Goal: Transaction & Acquisition: Purchase product/service

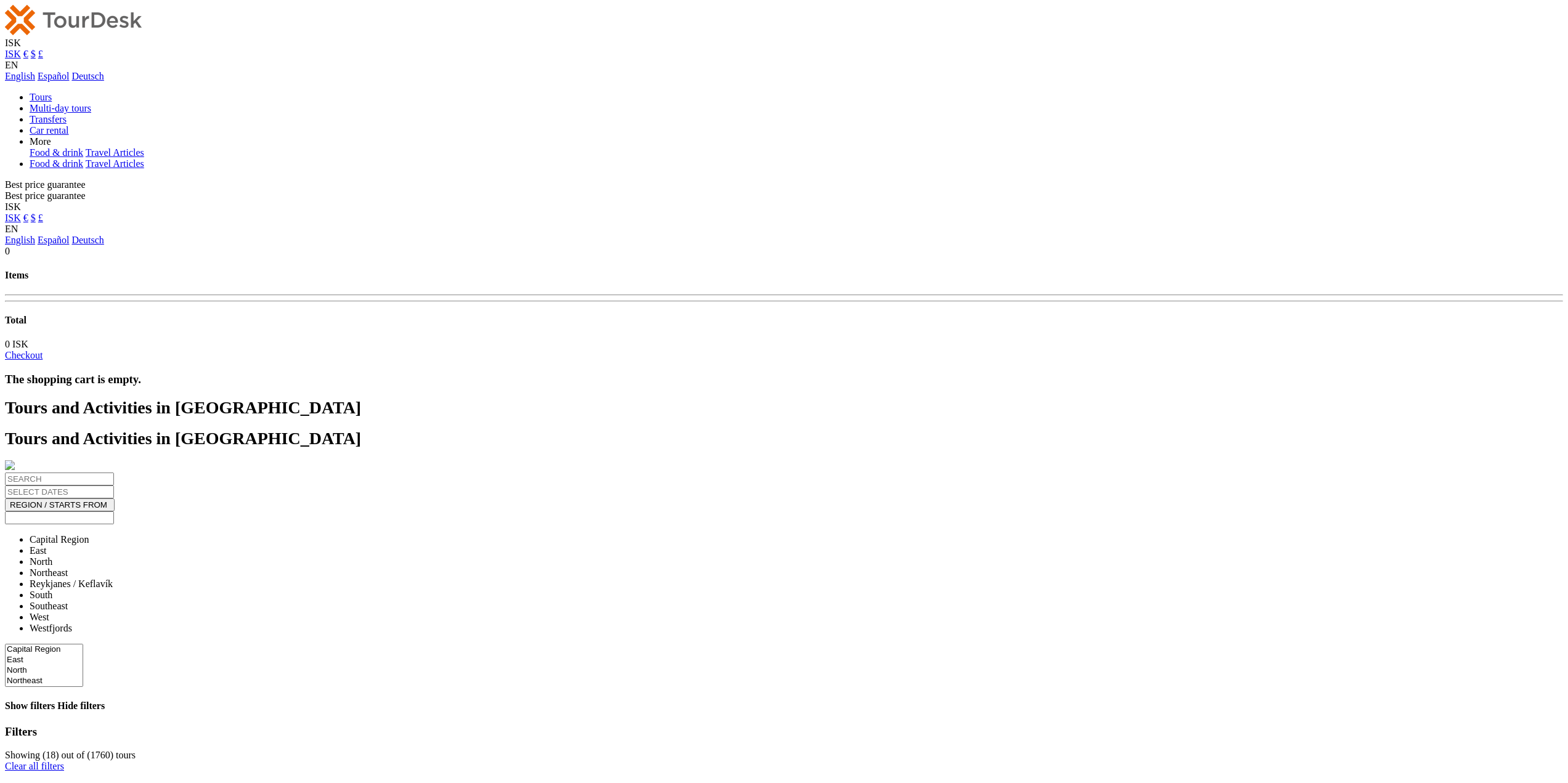
select select
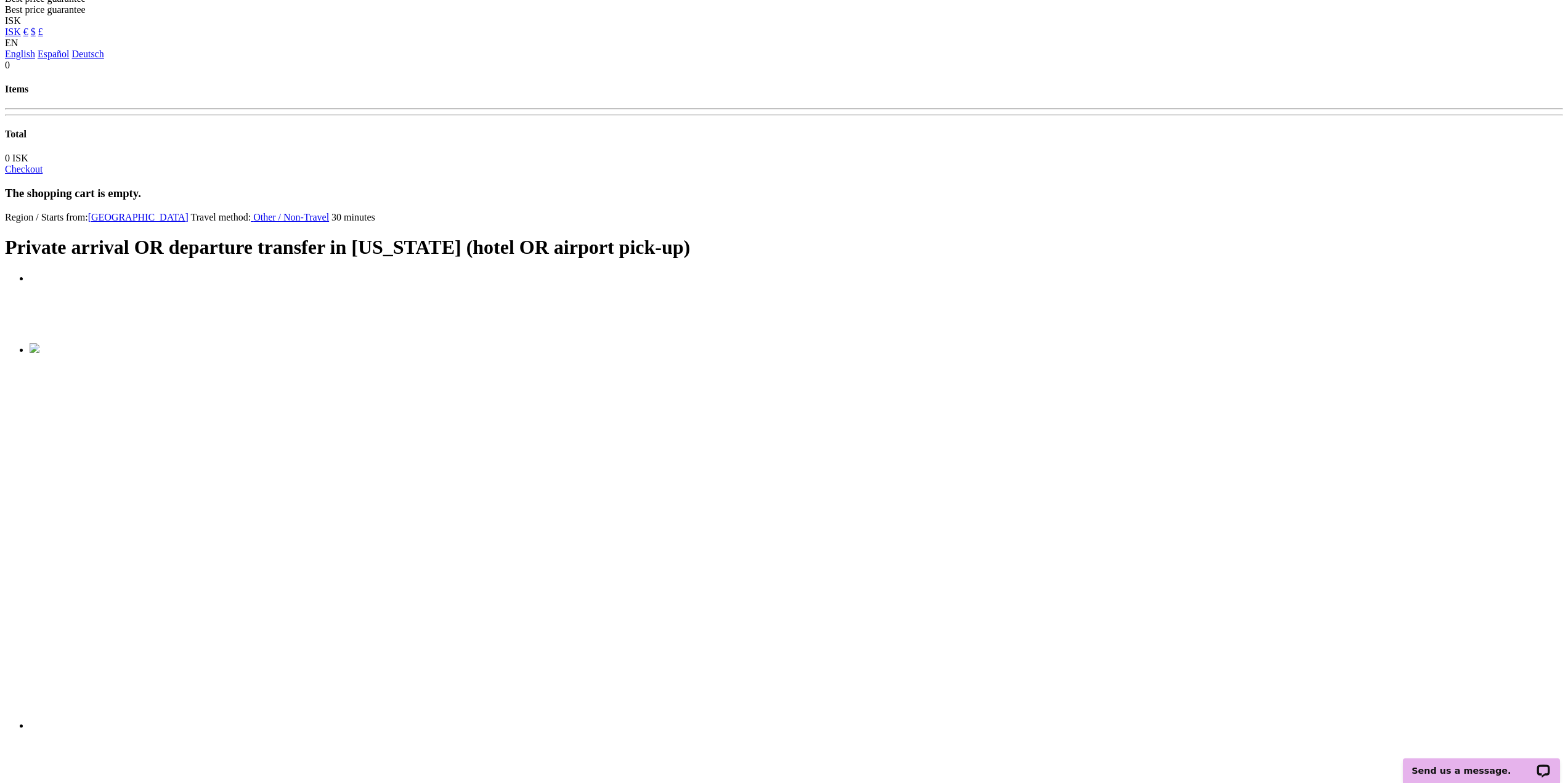
scroll to position [185, 0]
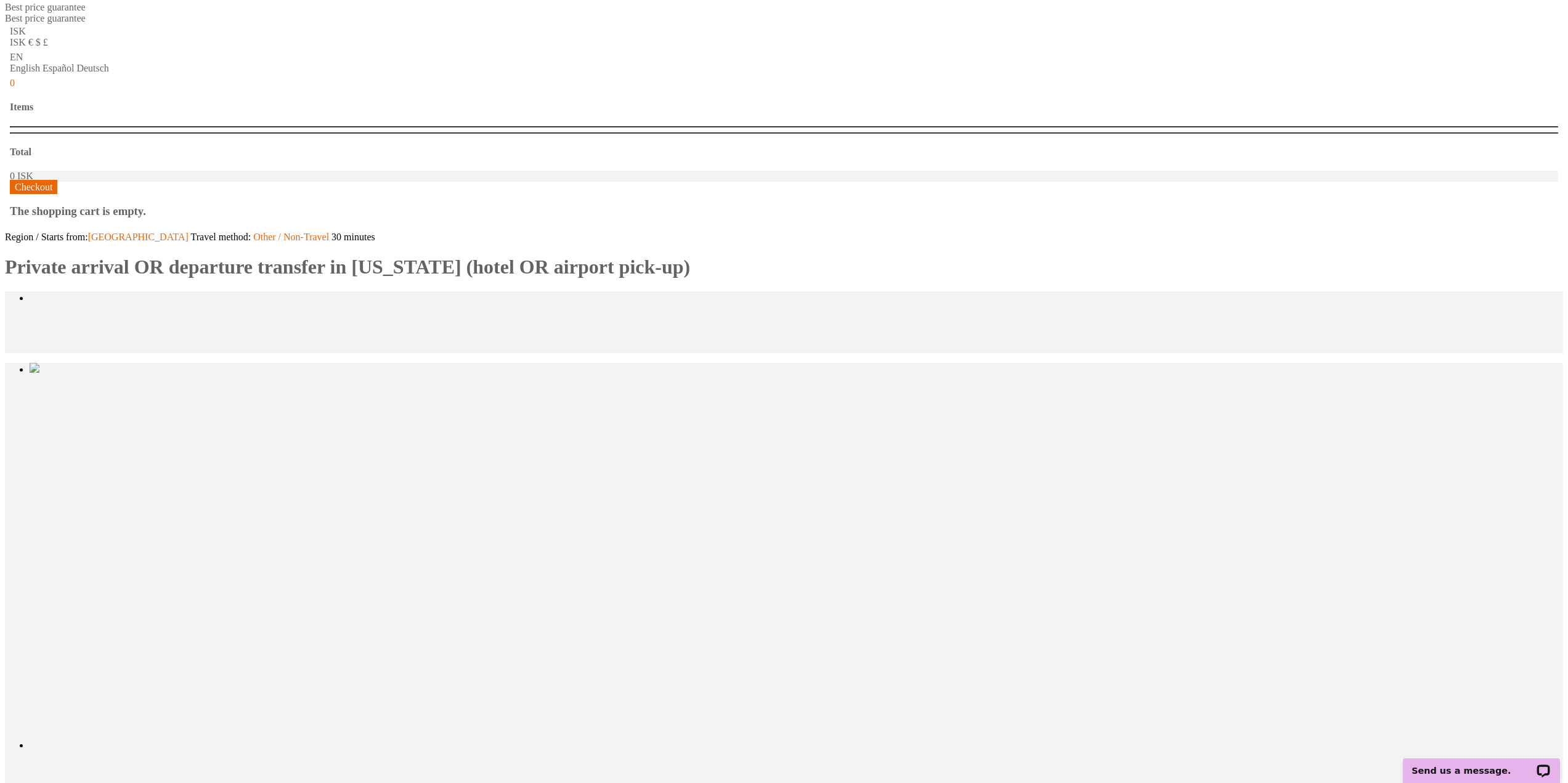
type input "2"
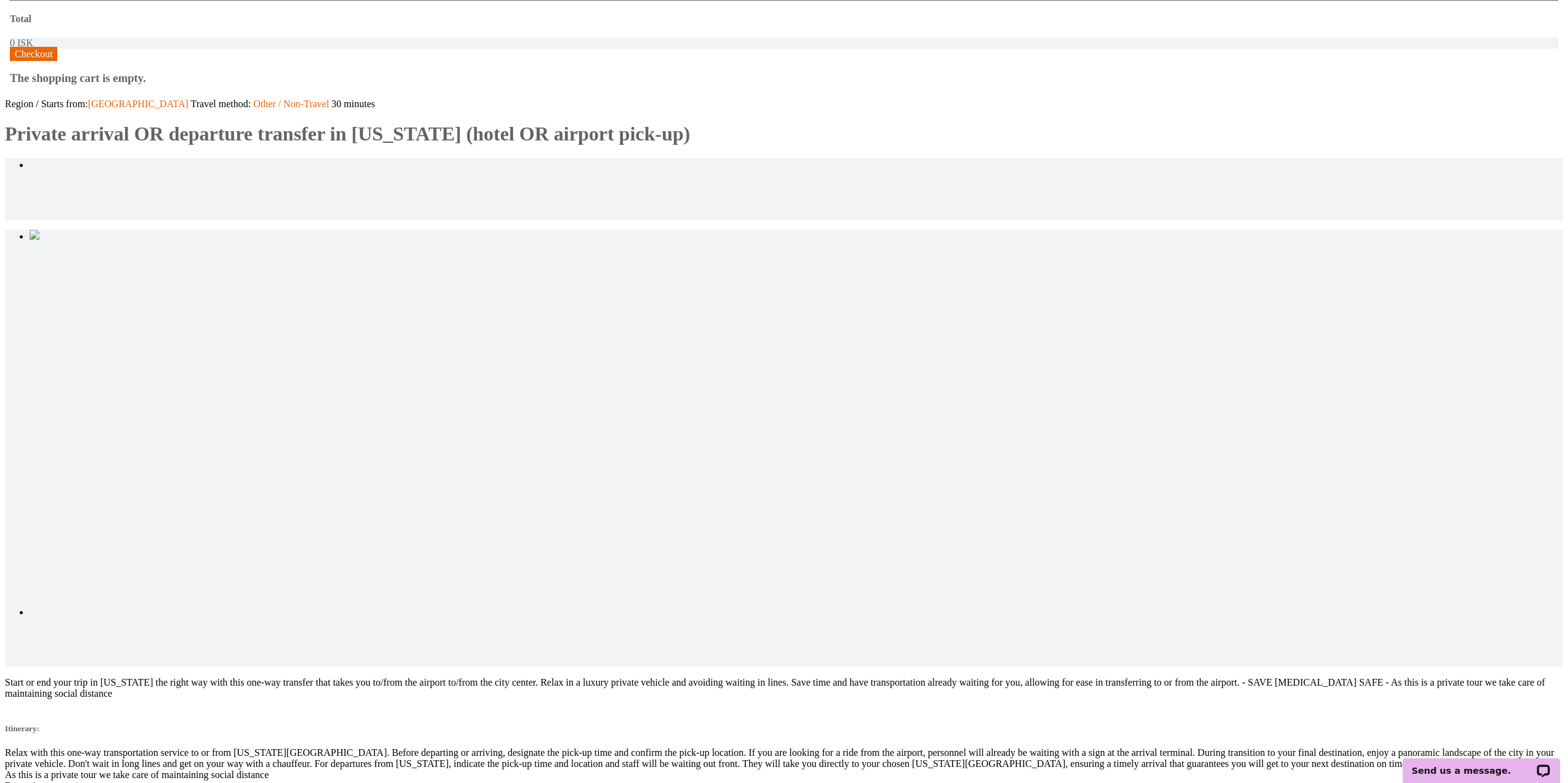
scroll to position [431, 0]
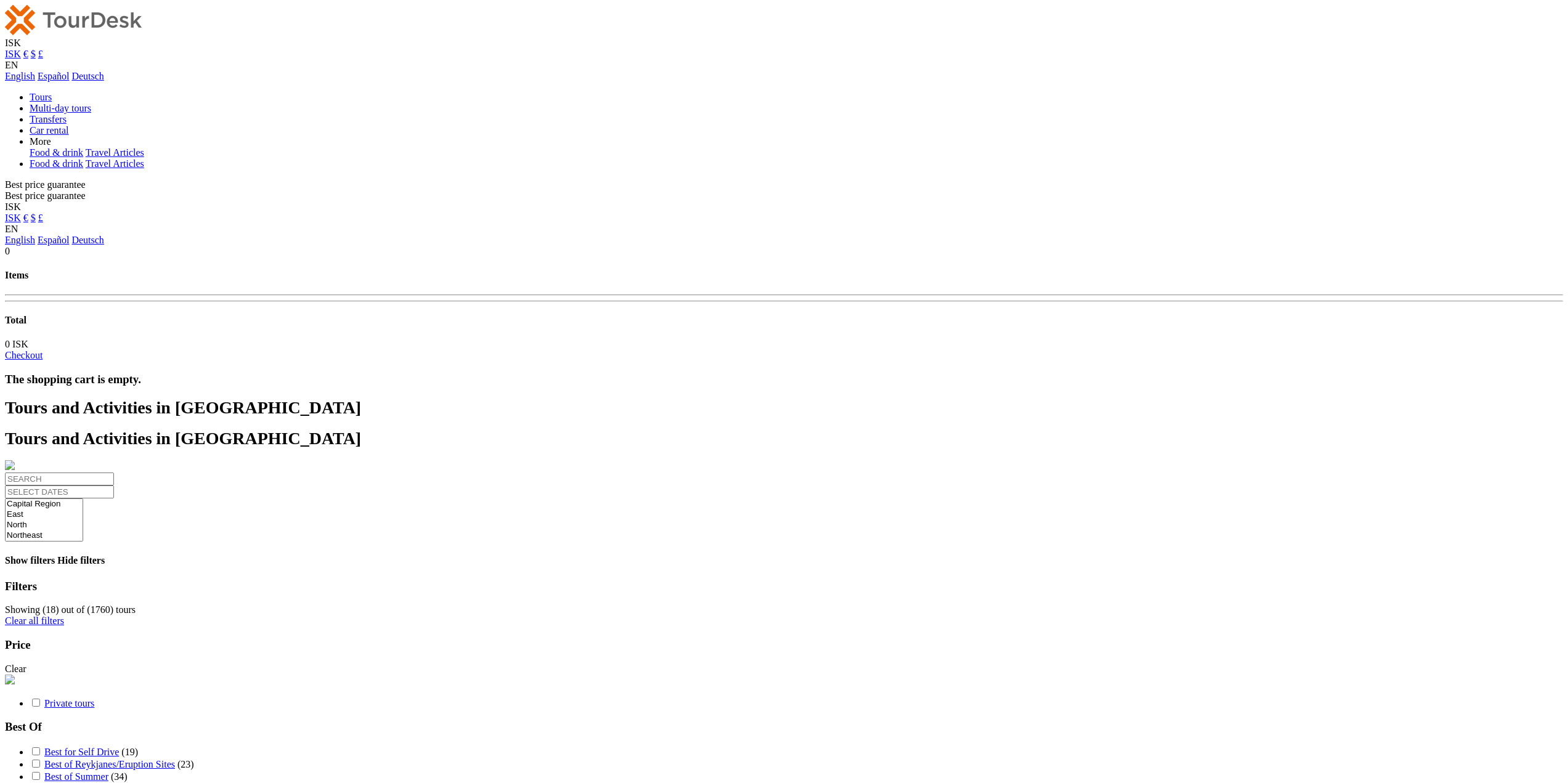
select select
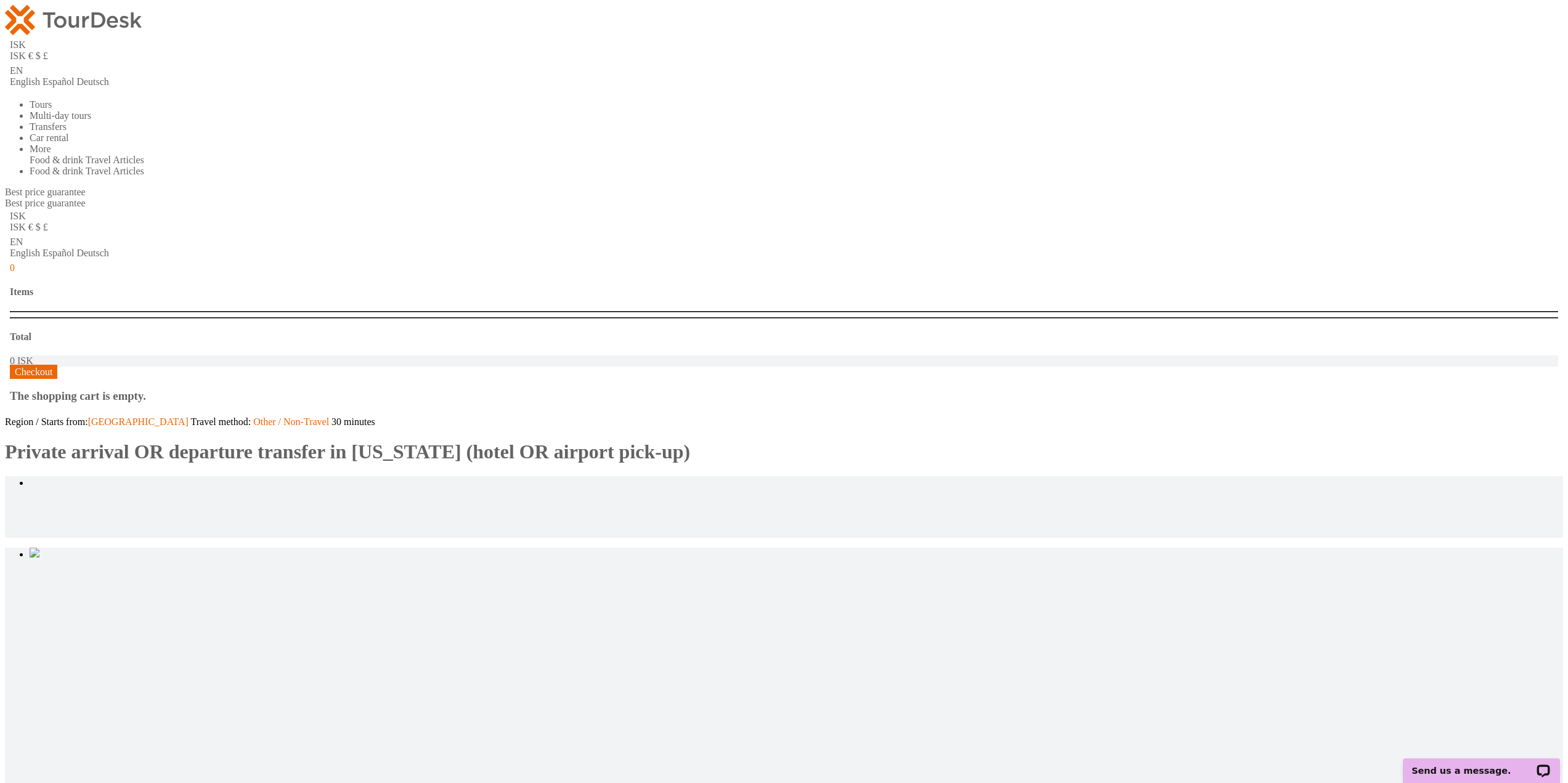
type input "2"
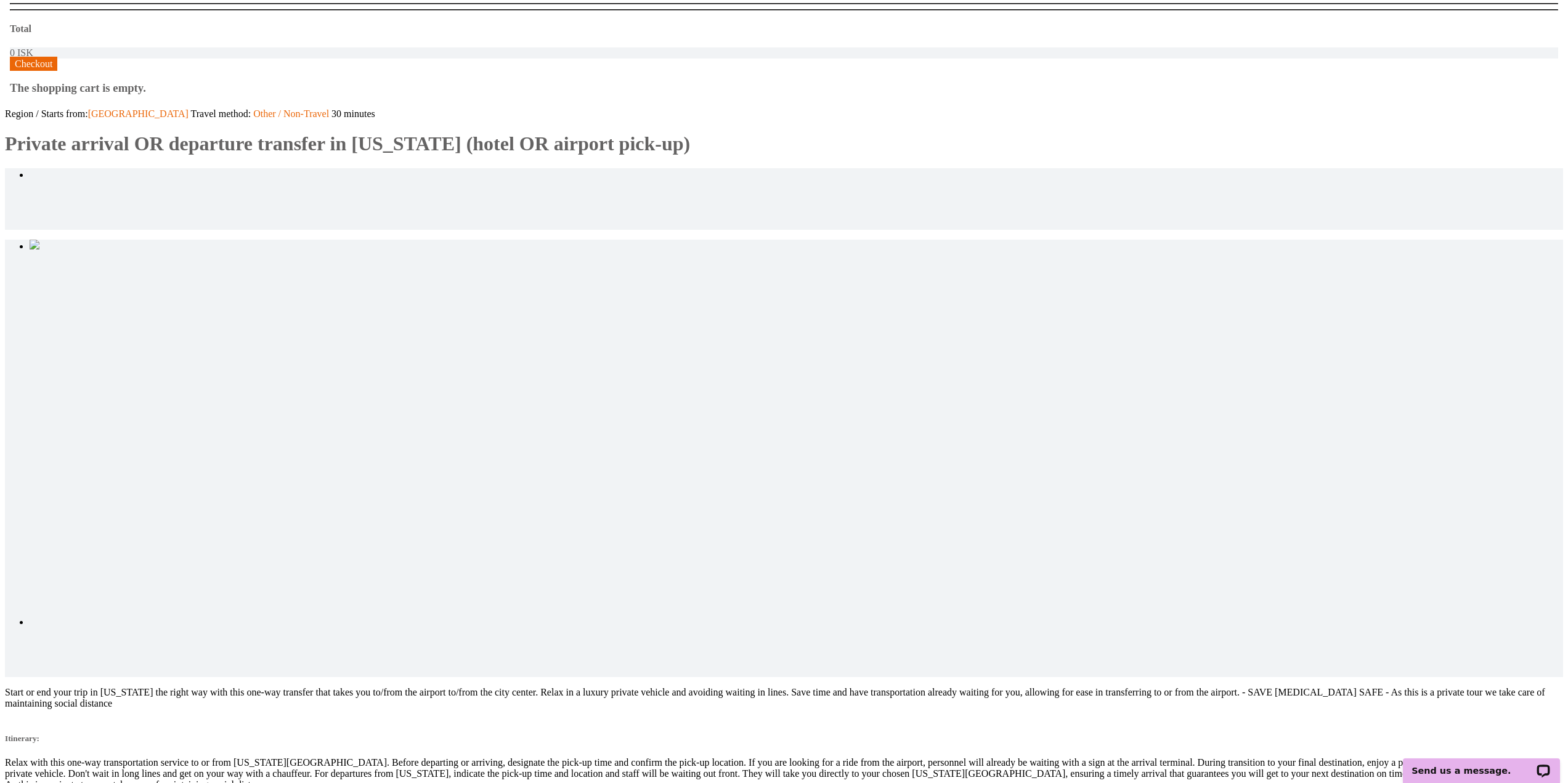
scroll to position [111, 0]
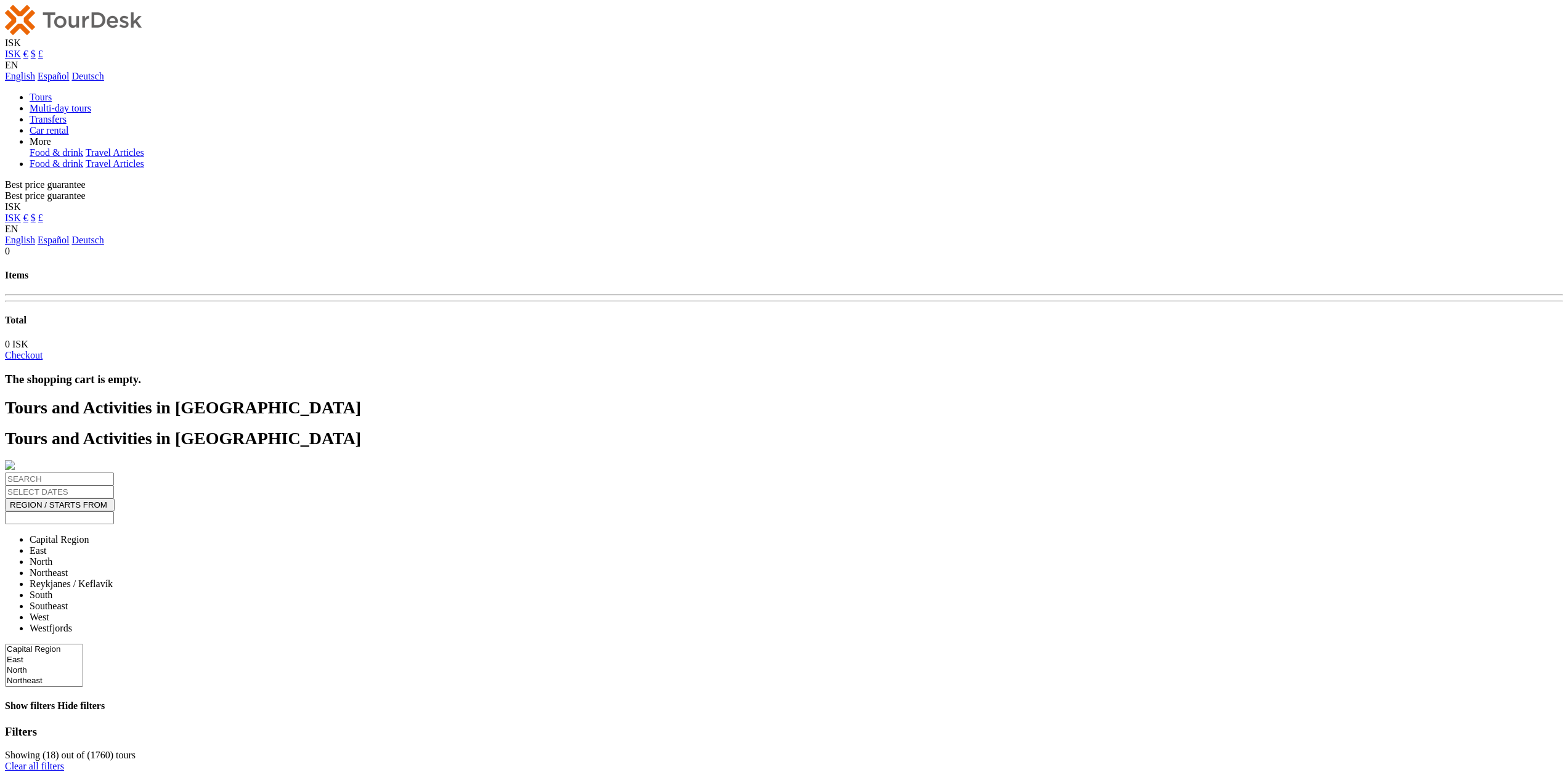
select select
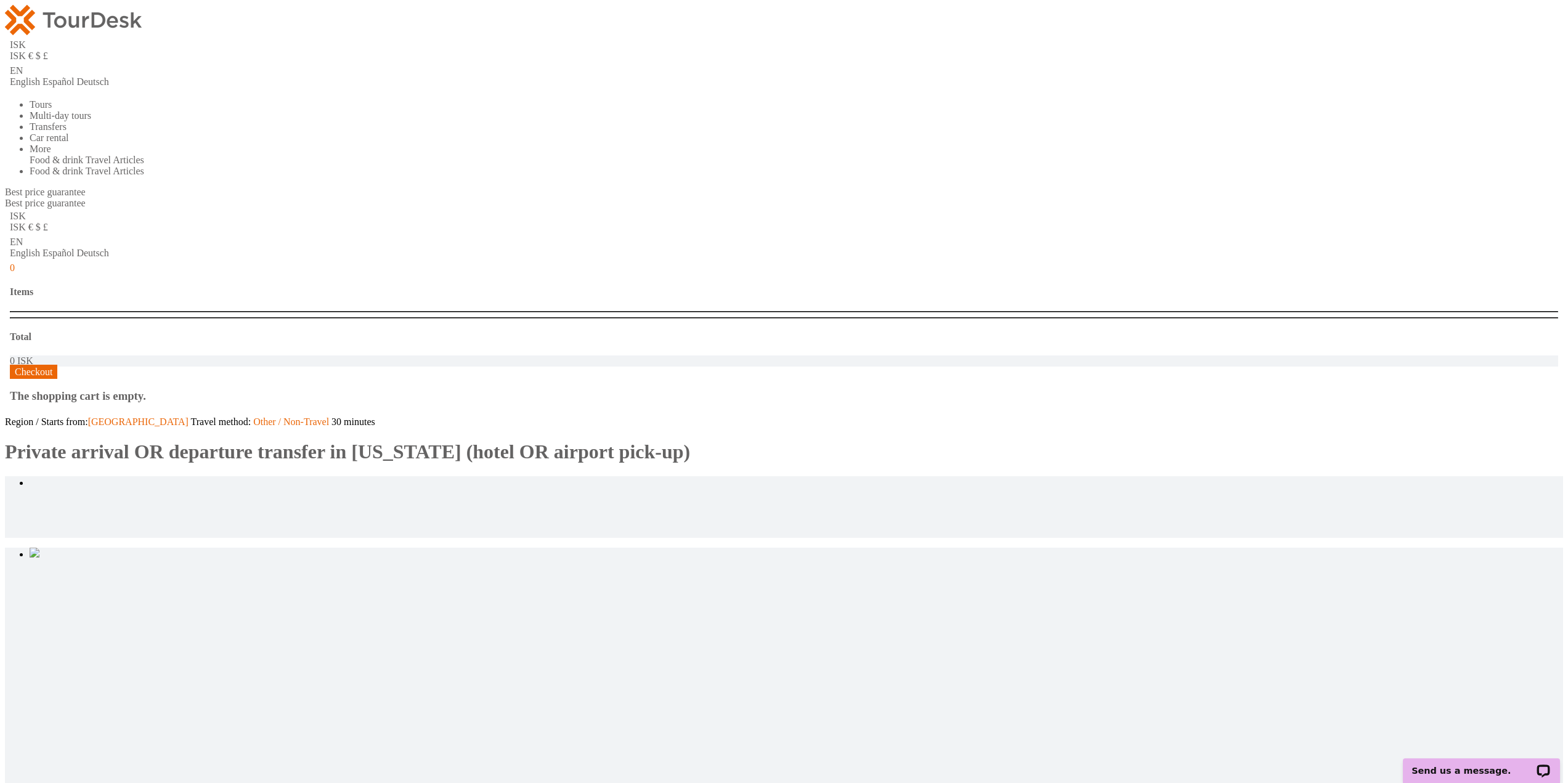
type input "2"
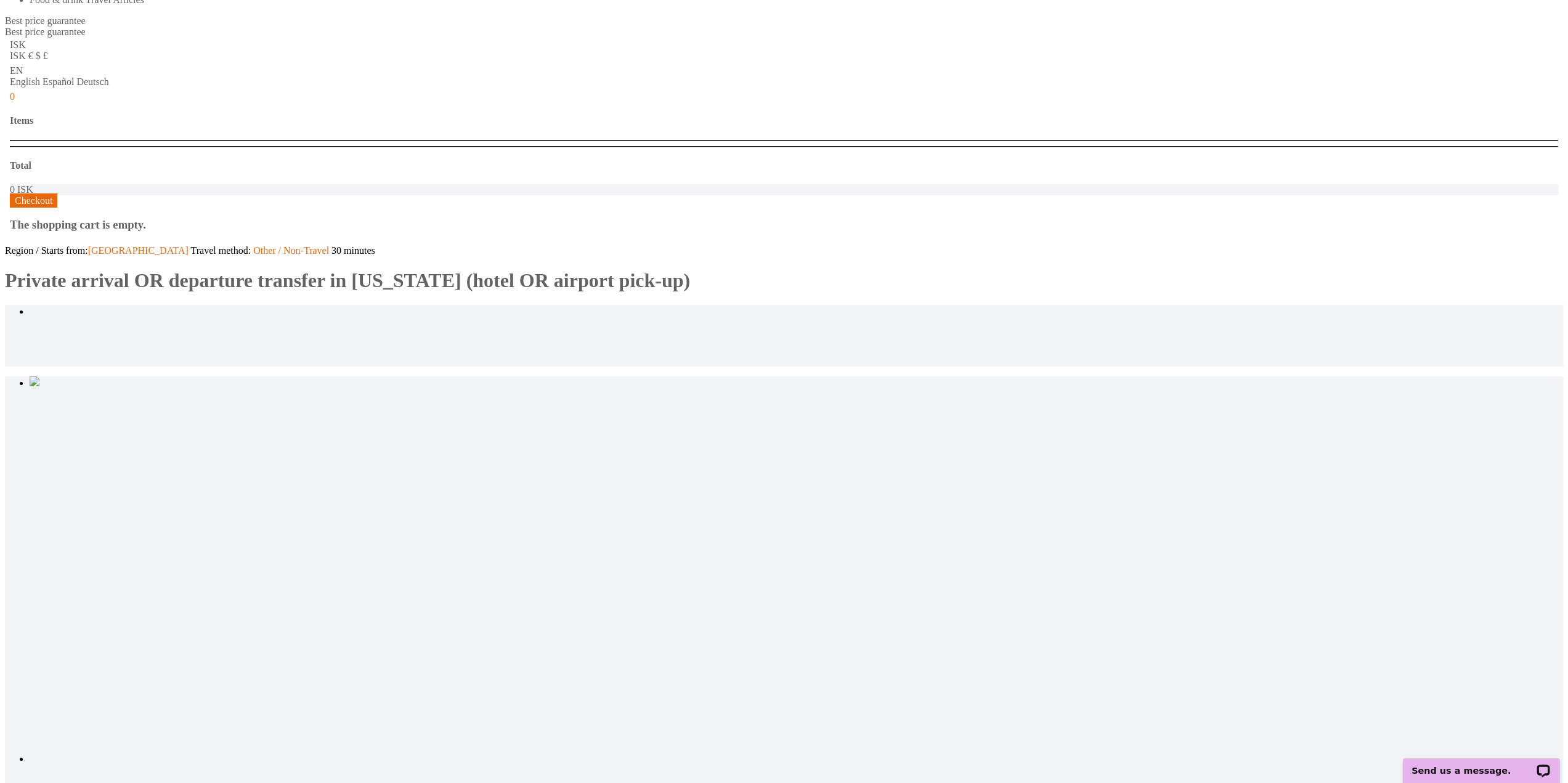
scroll to position [62, 0]
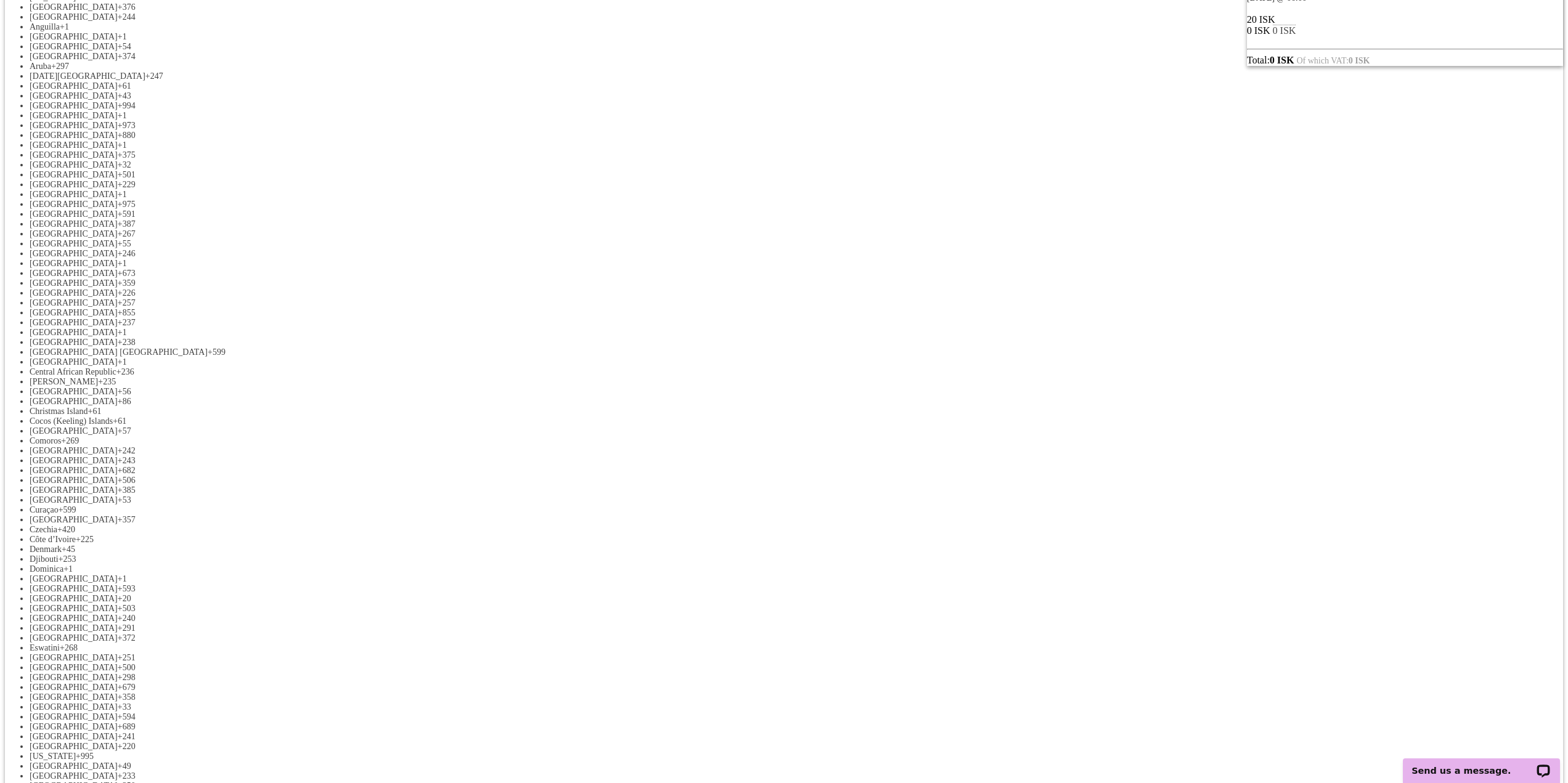
scroll to position [123, 0]
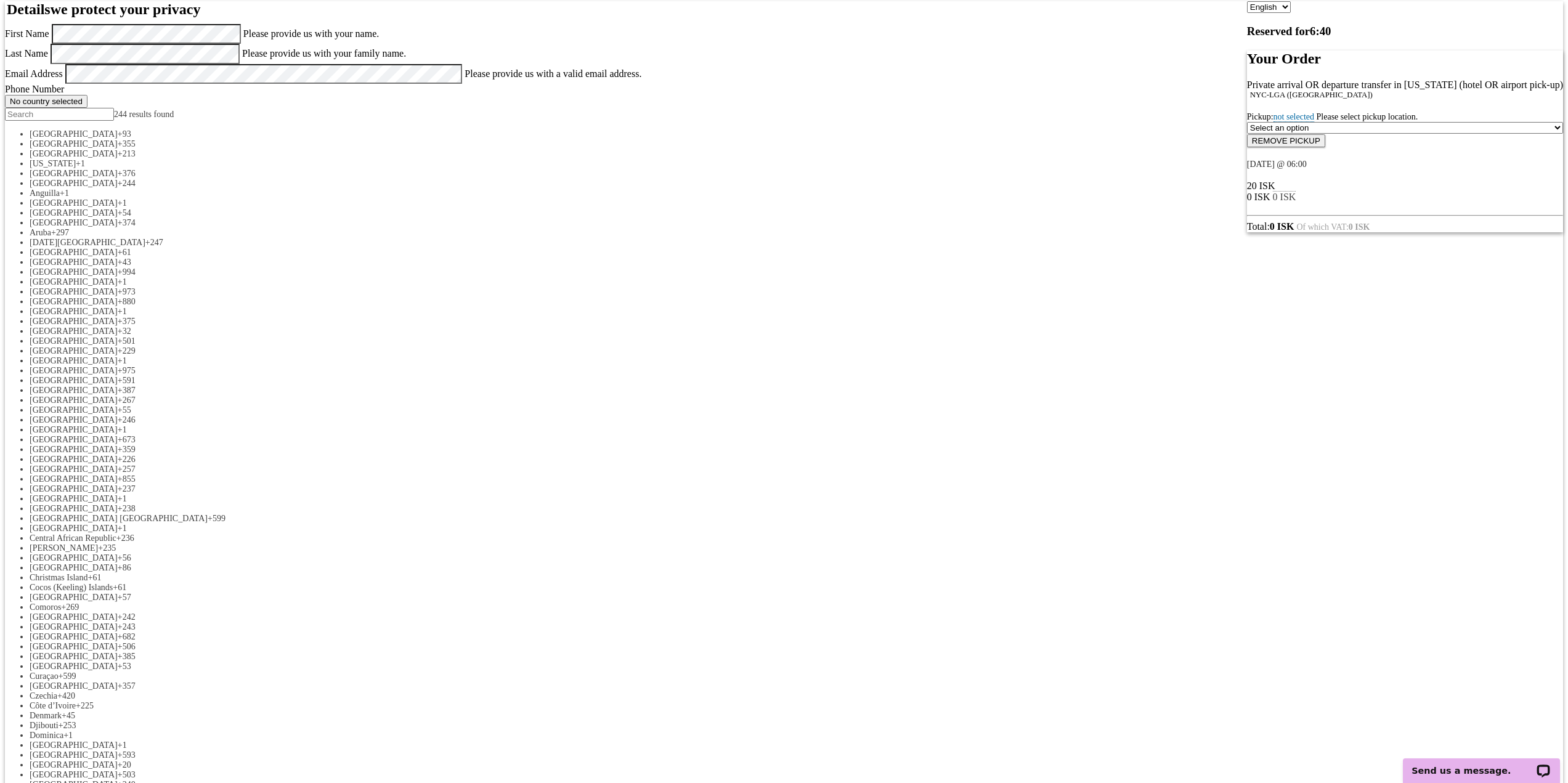
select select "LOCATION_REFERENCE"
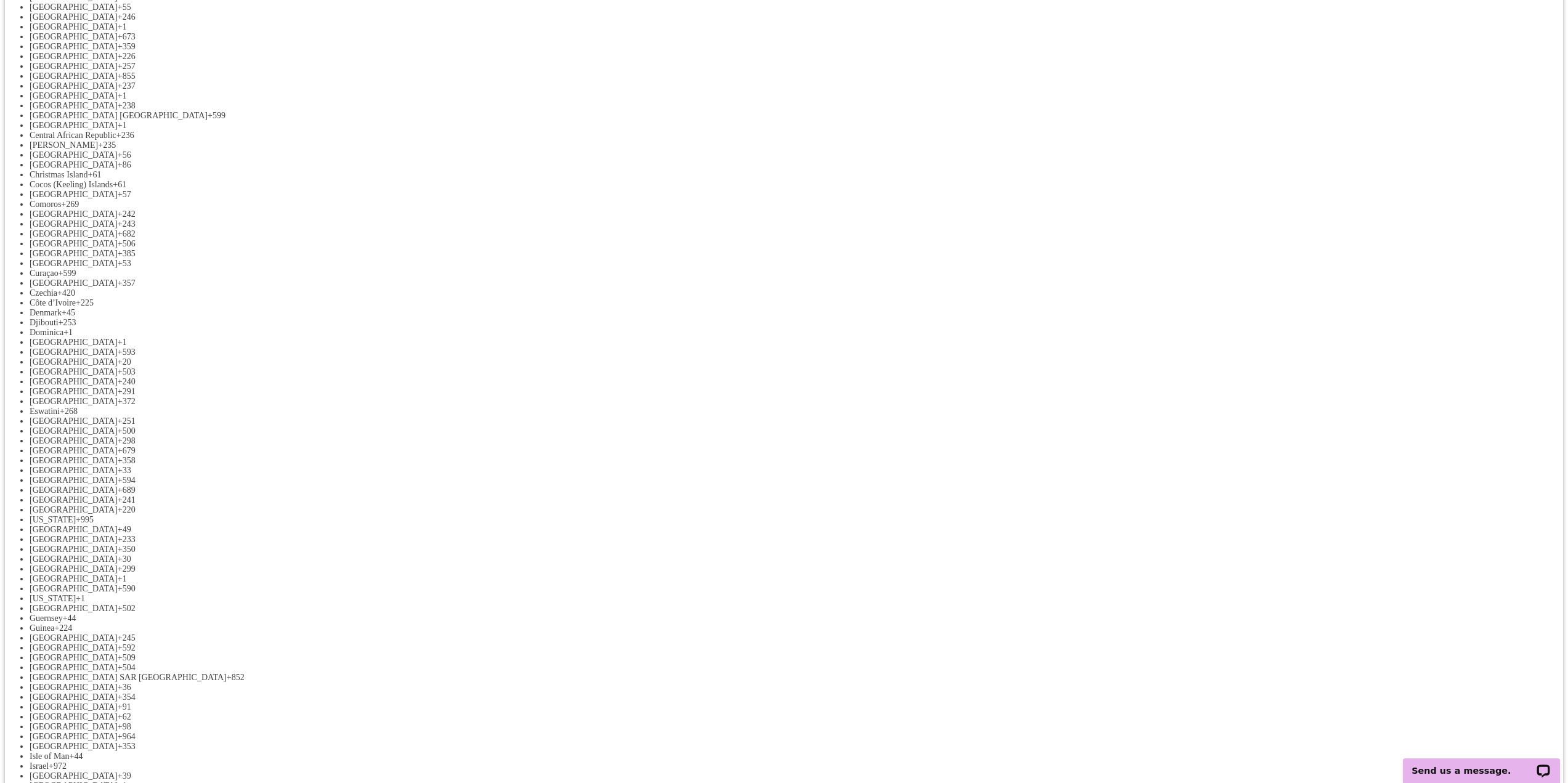
scroll to position [555, 0]
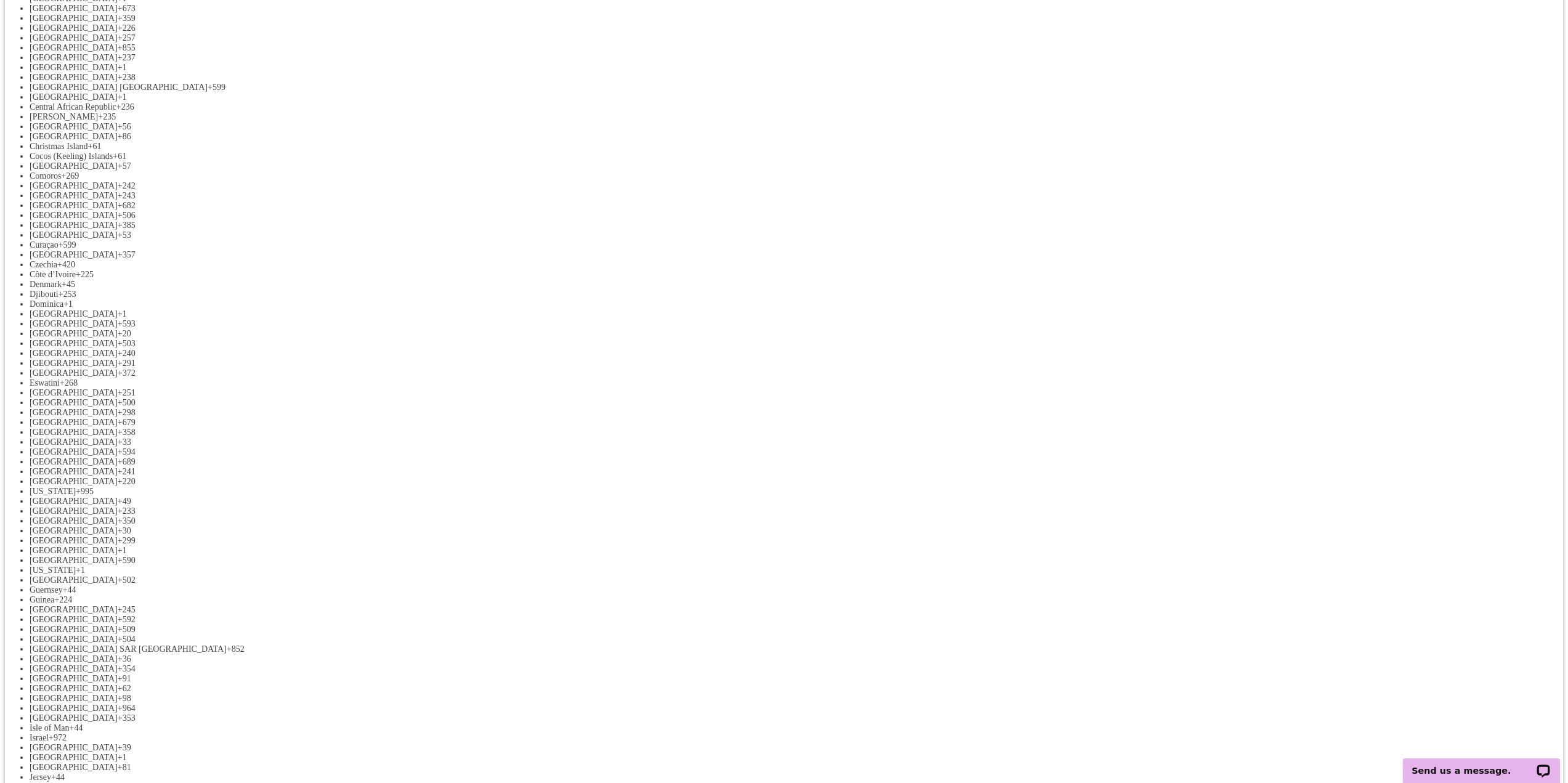
select select "OTHER"
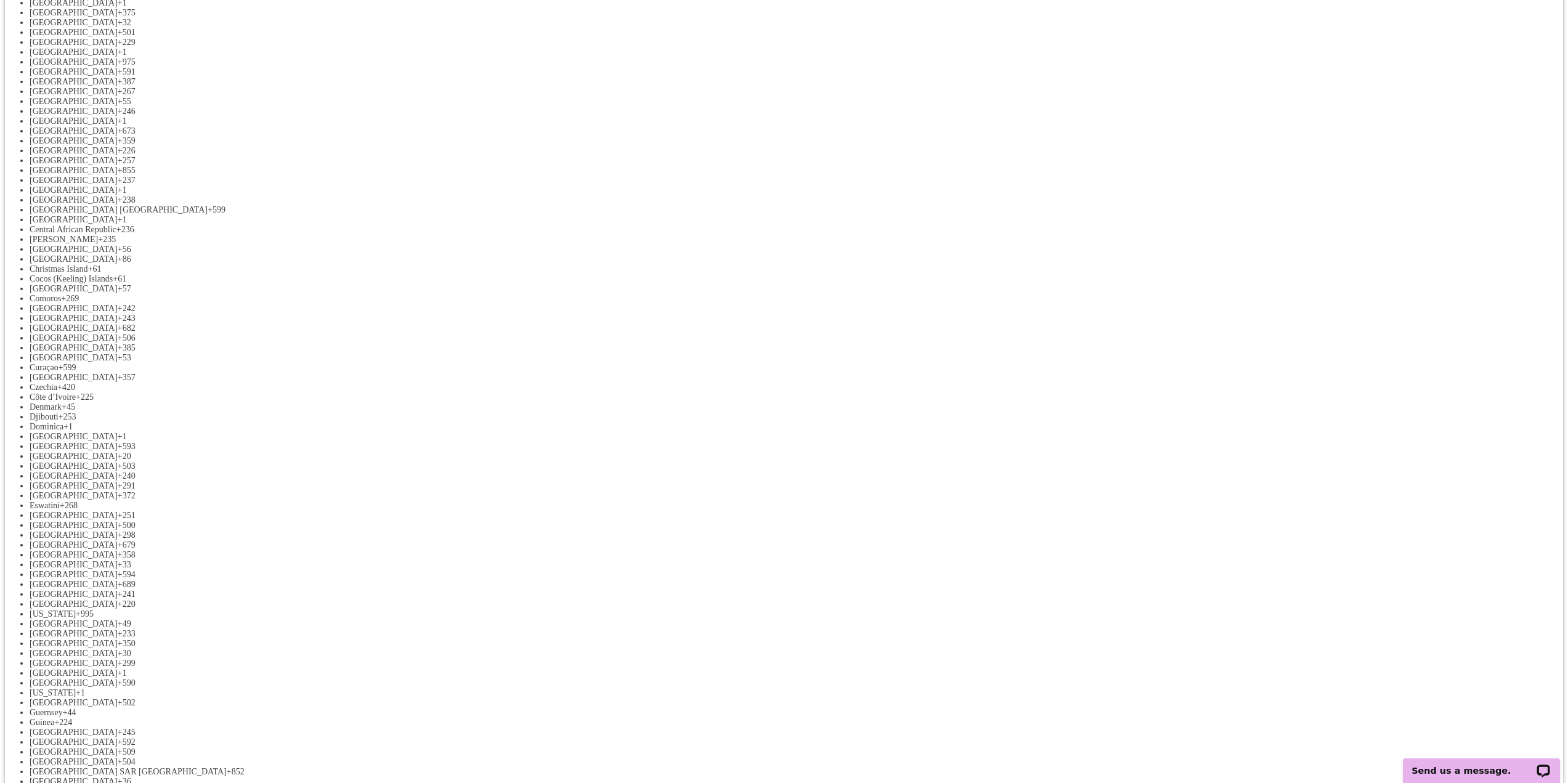
scroll to position [431, 0]
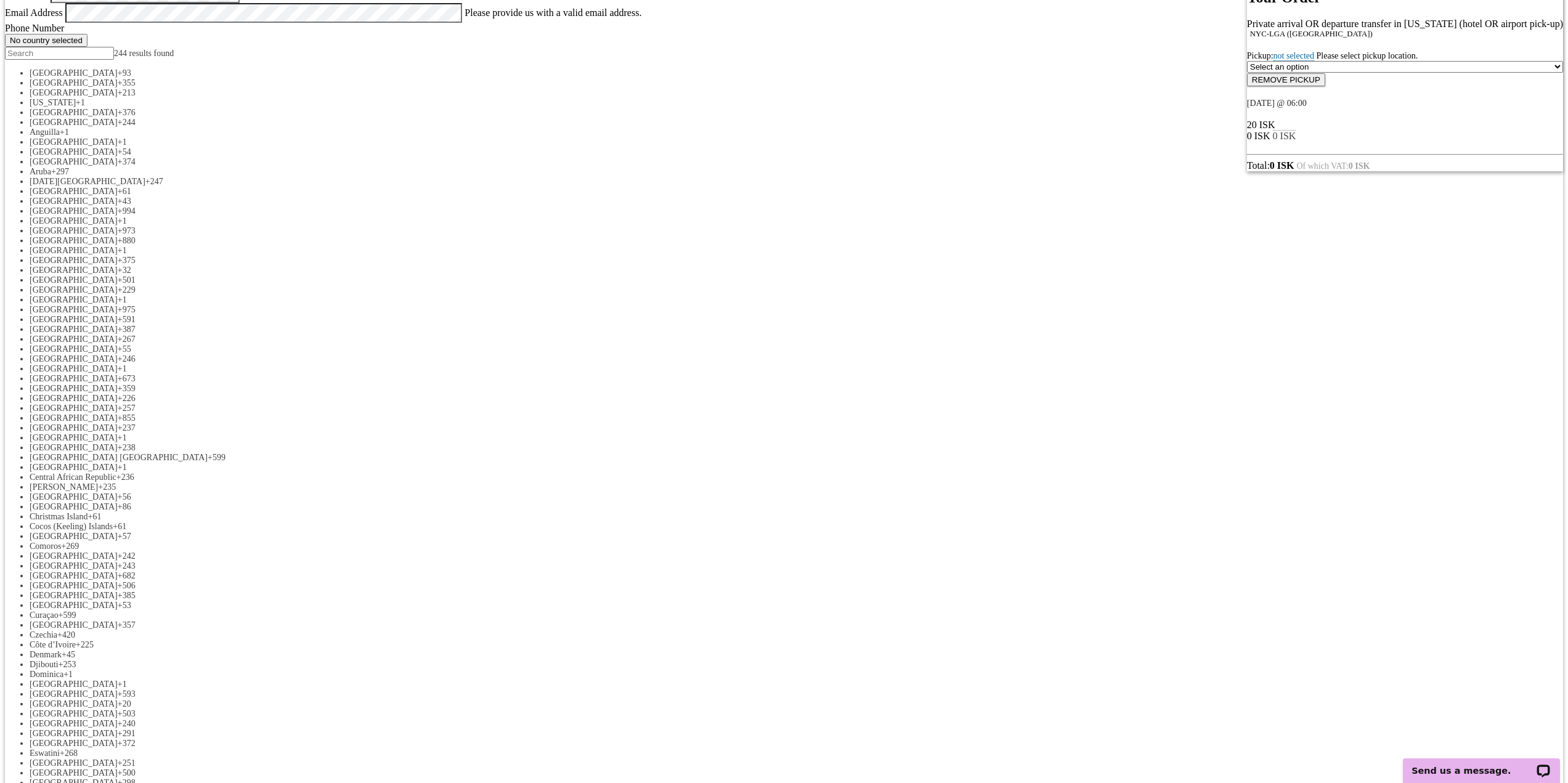
scroll to position [185, 0]
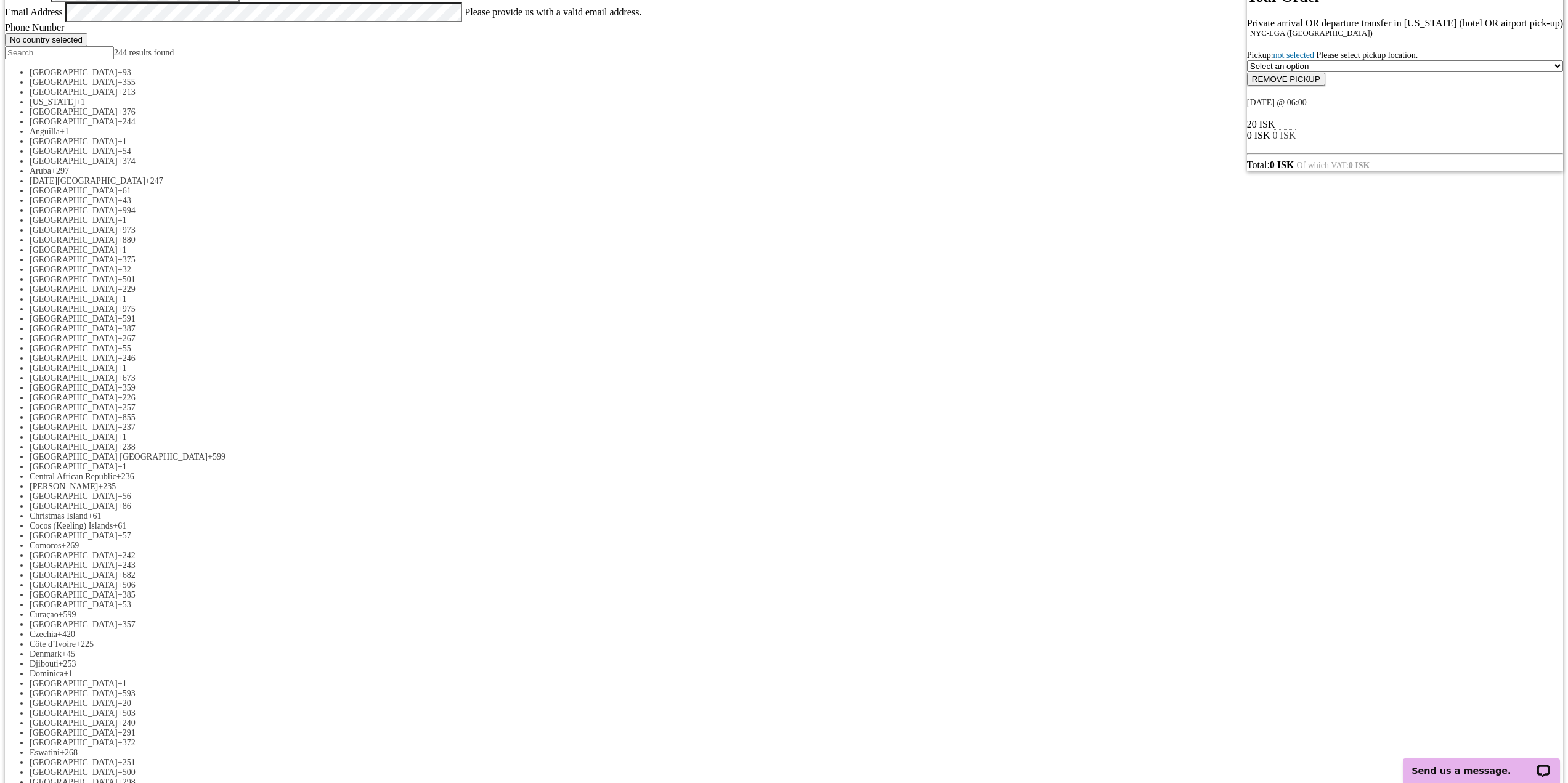
select select "LOCATION_REFERENCE"
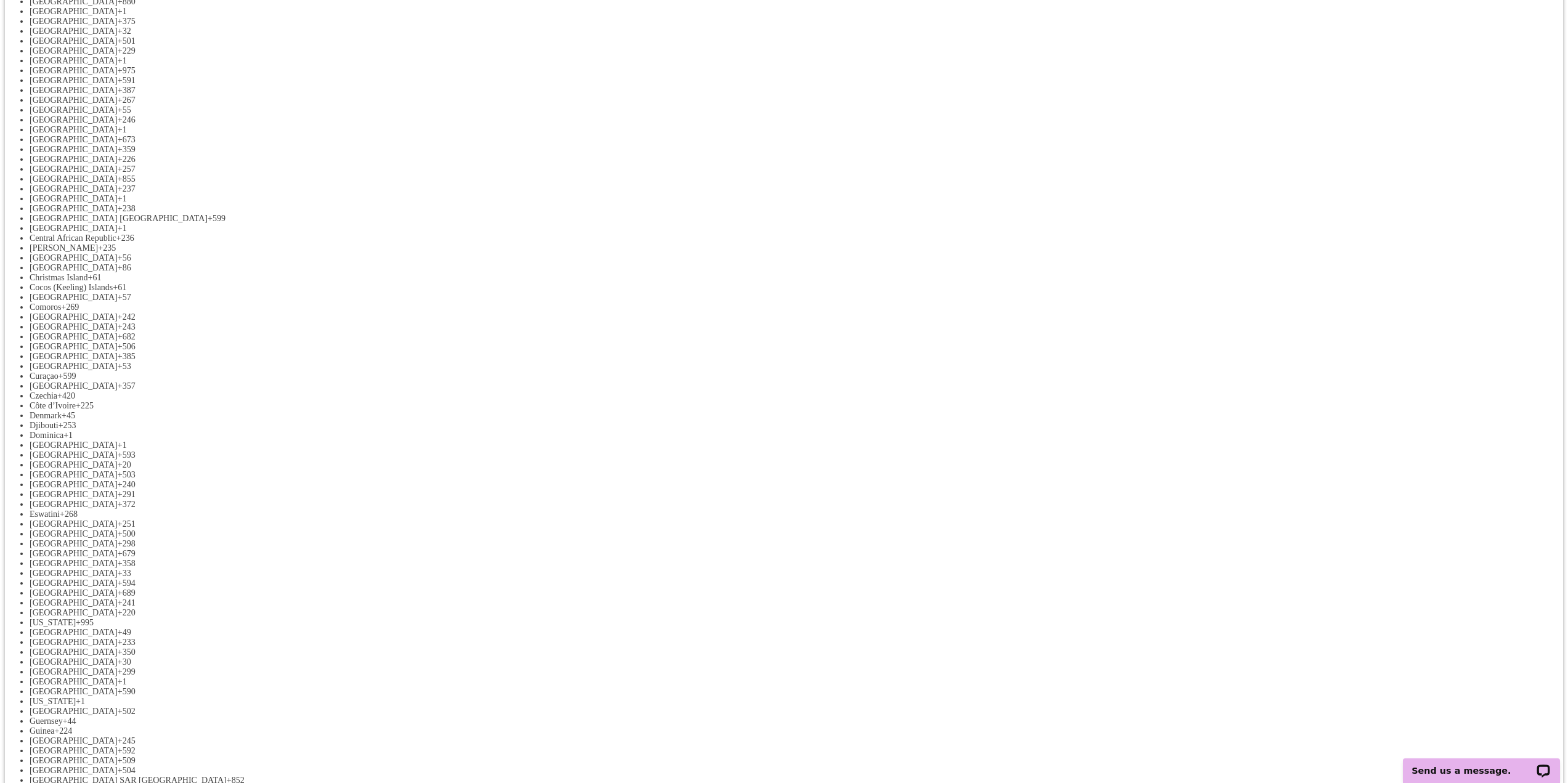
scroll to position [431, 0]
